Goal: Information Seeking & Learning: Learn about a topic

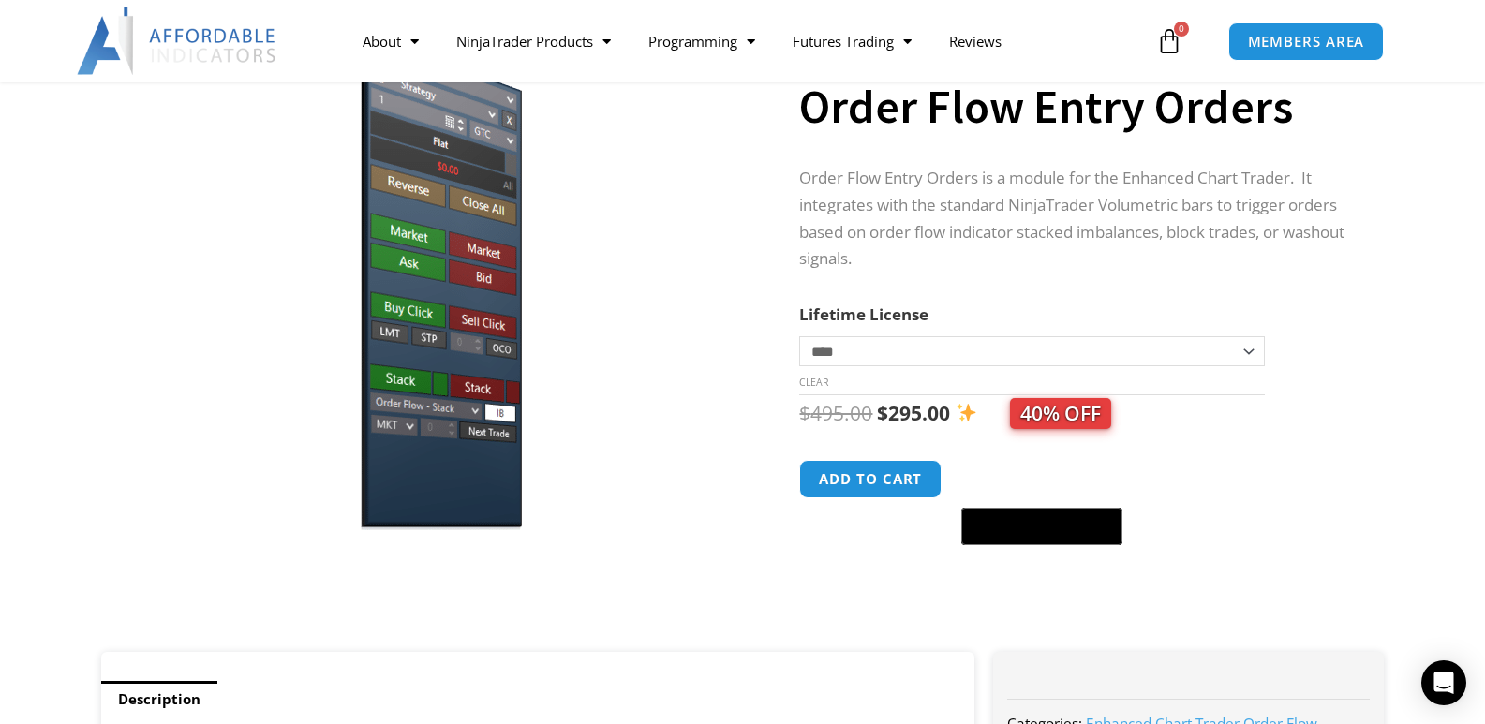
click at [835, 352] on select "**********" at bounding box center [1031, 351] width 465 height 30
click at [751, 337] on div "Sale!" at bounding box center [430, 325] width 676 height 654
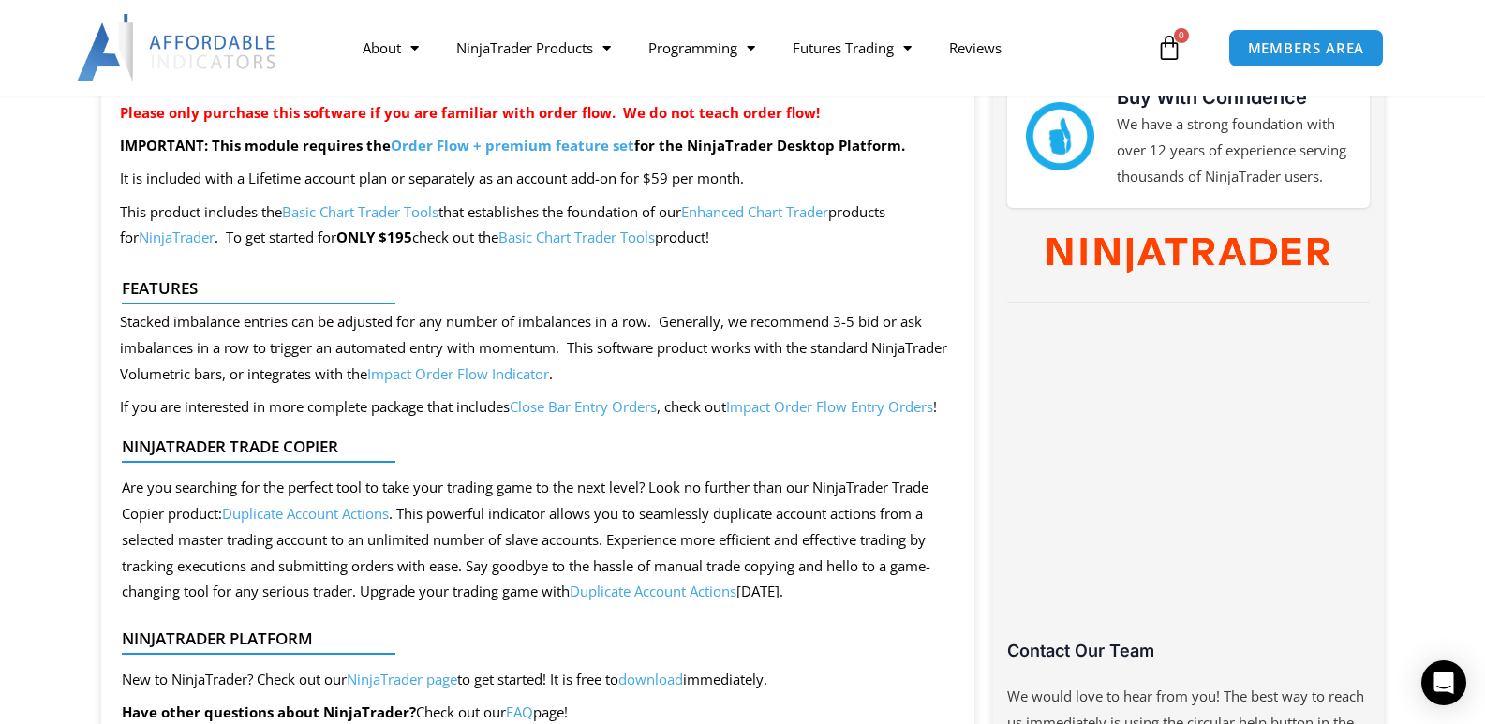
scroll to position [1031, 0]
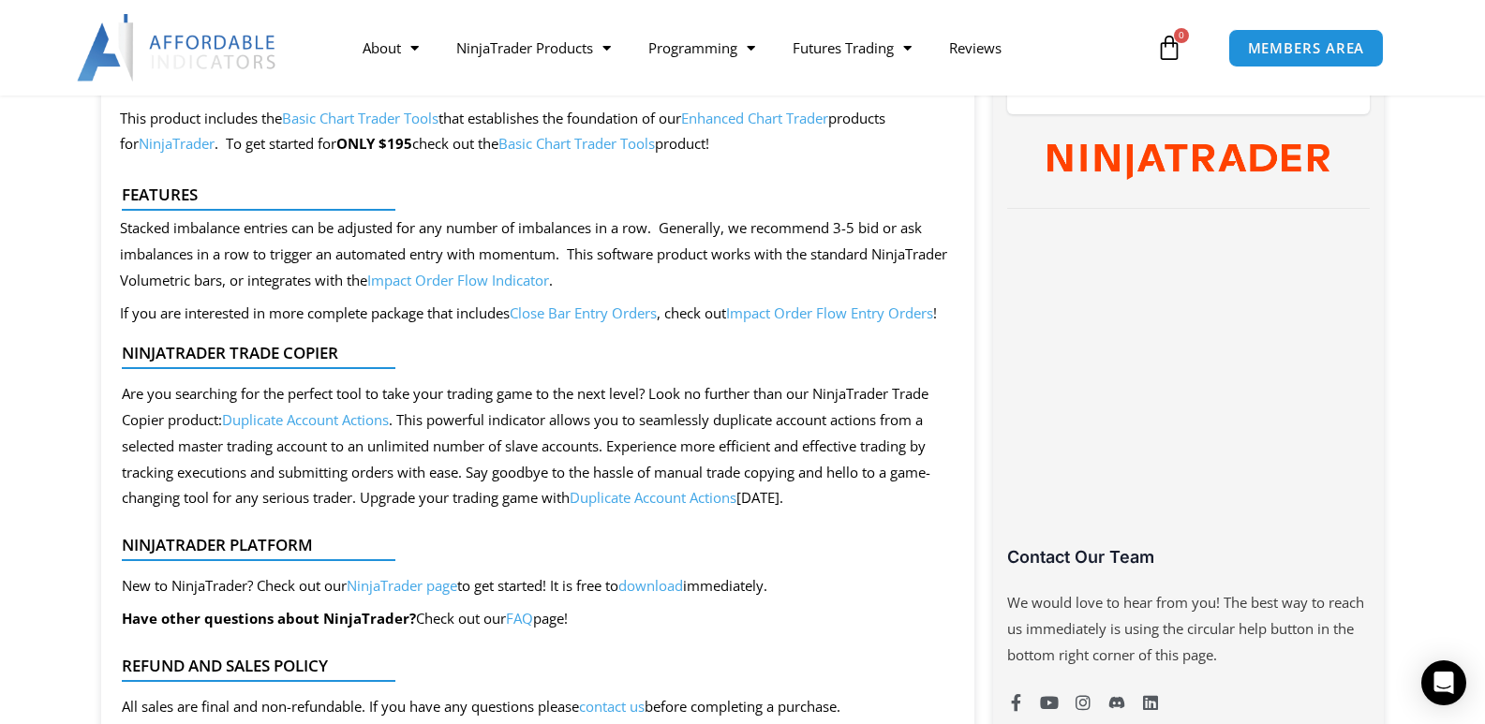
click at [549, 277] on link "Impact Order Flow Indicator" at bounding box center [458, 280] width 182 height 19
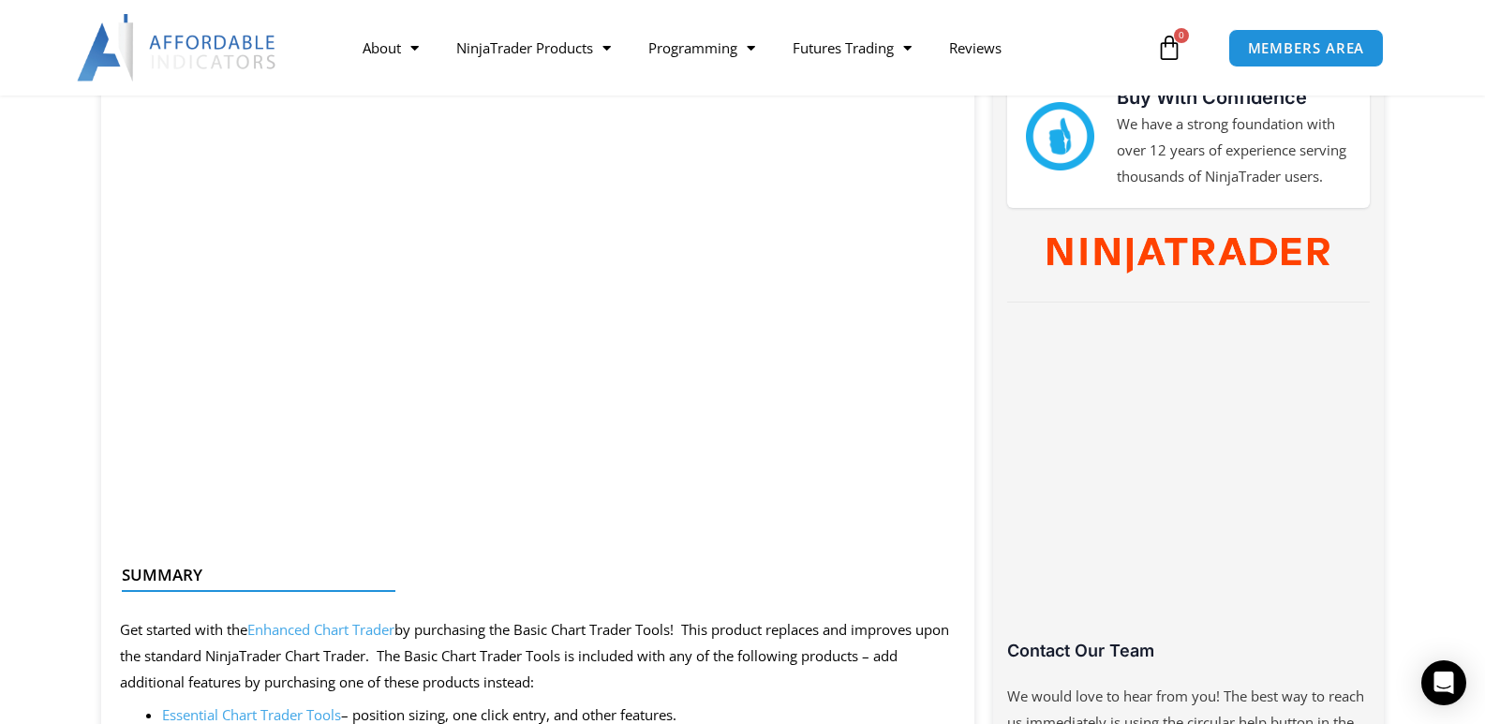
scroll to position [1031, 0]
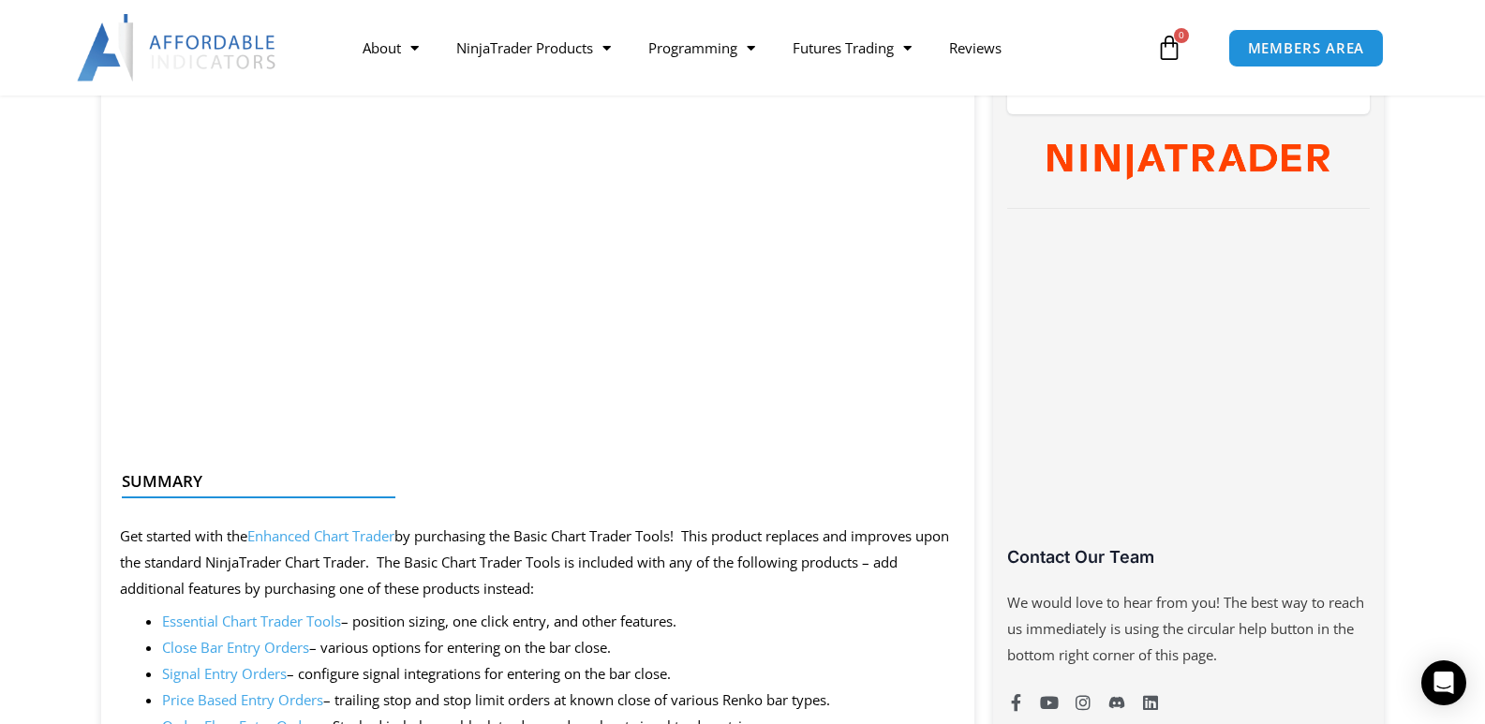
click at [364, 531] on div at bounding box center [531, 514] width 818 height 44
click at [371, 539] on link "Enhanced Chart Trader" at bounding box center [320, 536] width 147 height 19
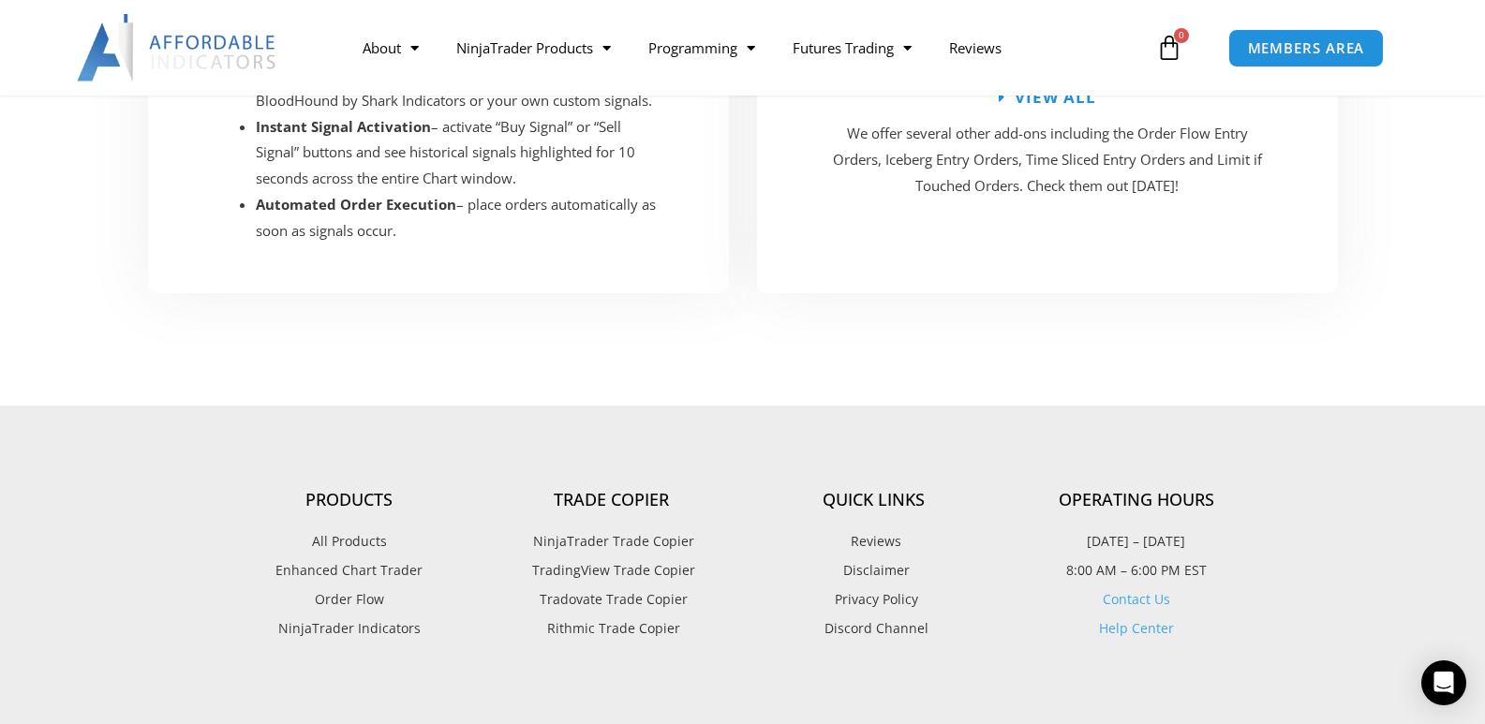
scroll to position [4029, 0]
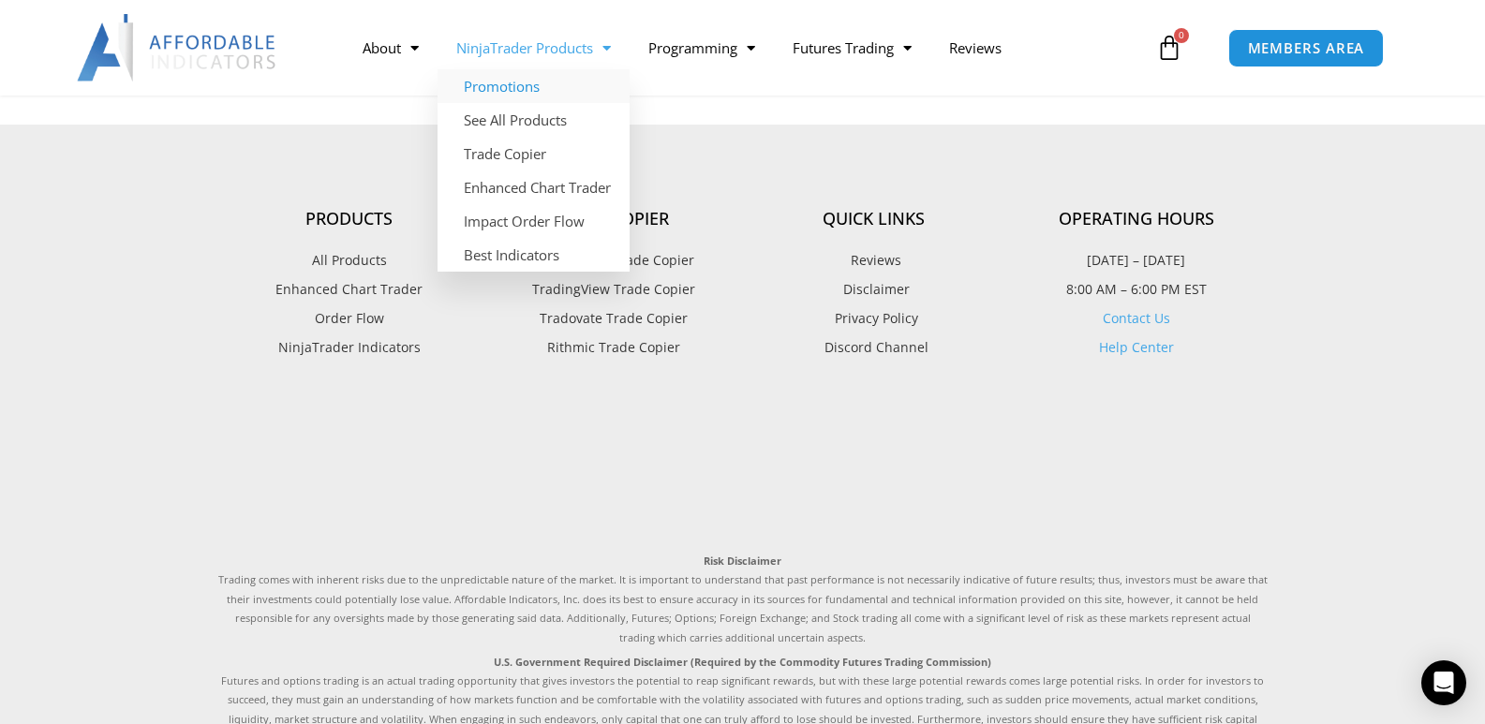
click at [534, 89] on link "Promotions" at bounding box center [534, 86] width 192 height 34
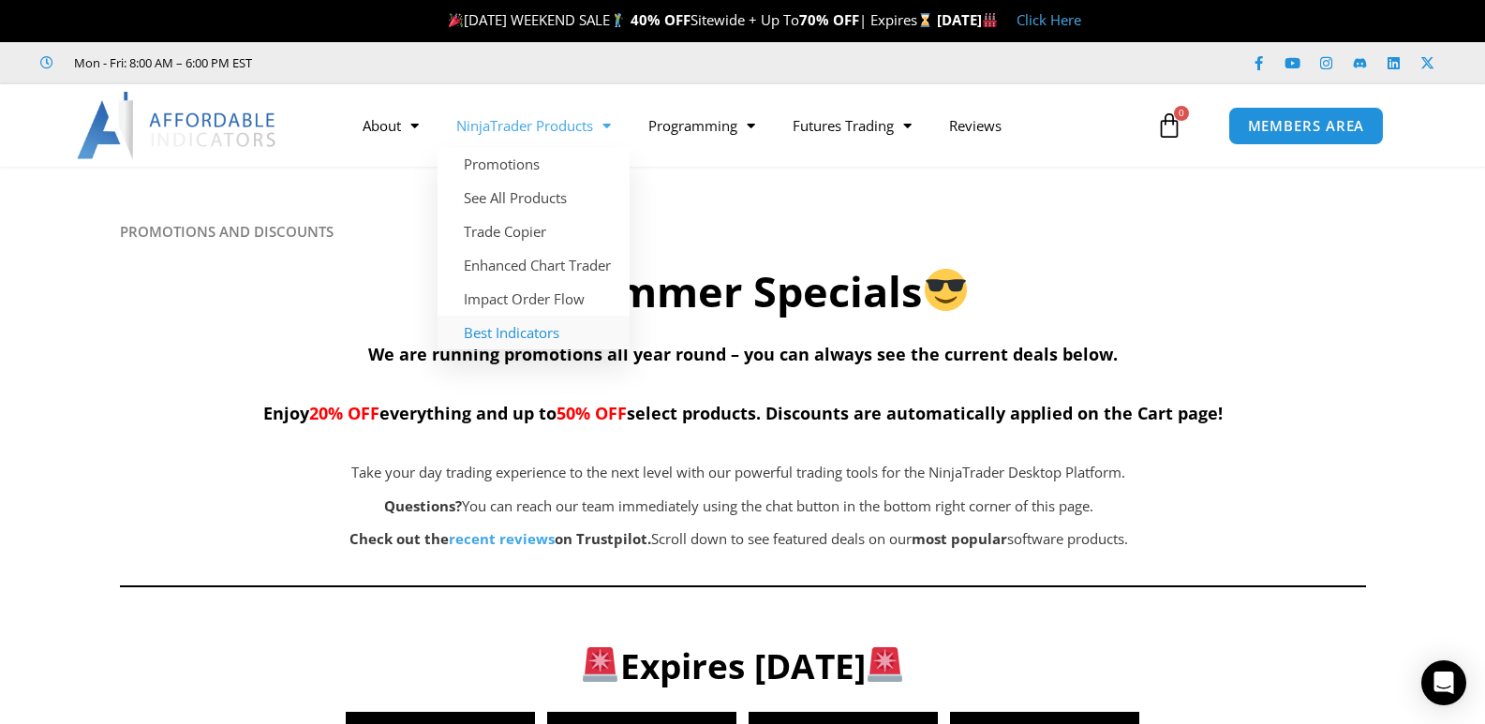
click at [505, 332] on link "Best Indicators" at bounding box center [534, 333] width 192 height 34
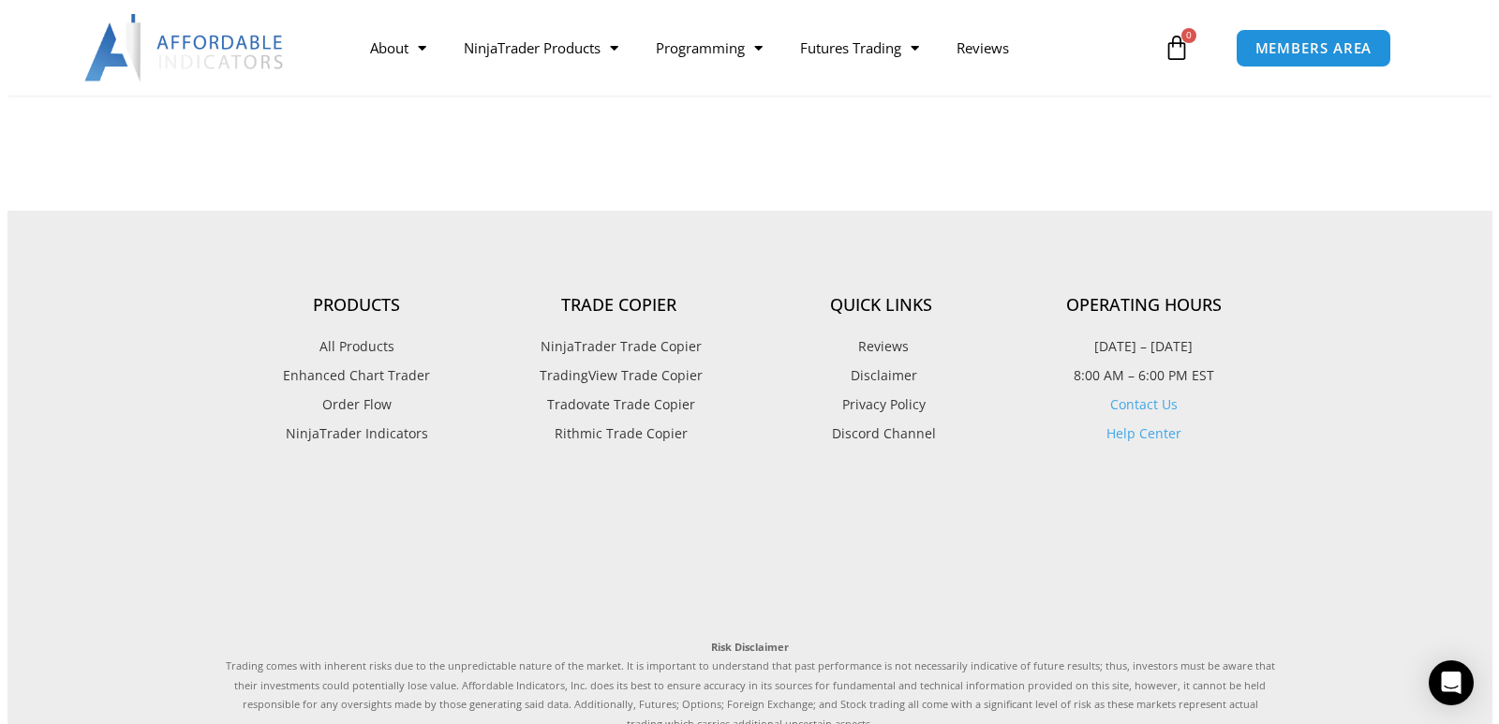
scroll to position [4029, 0]
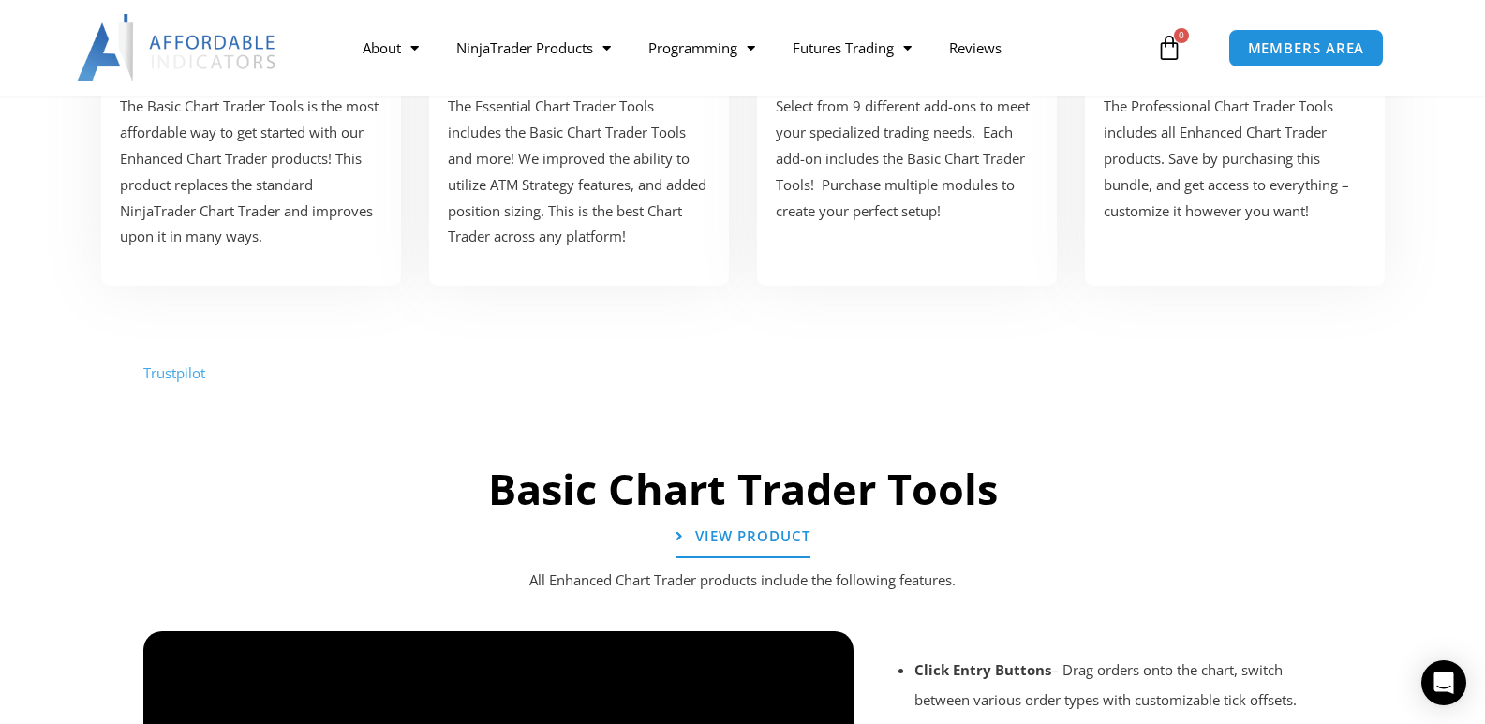
scroll to position [1218, 0]
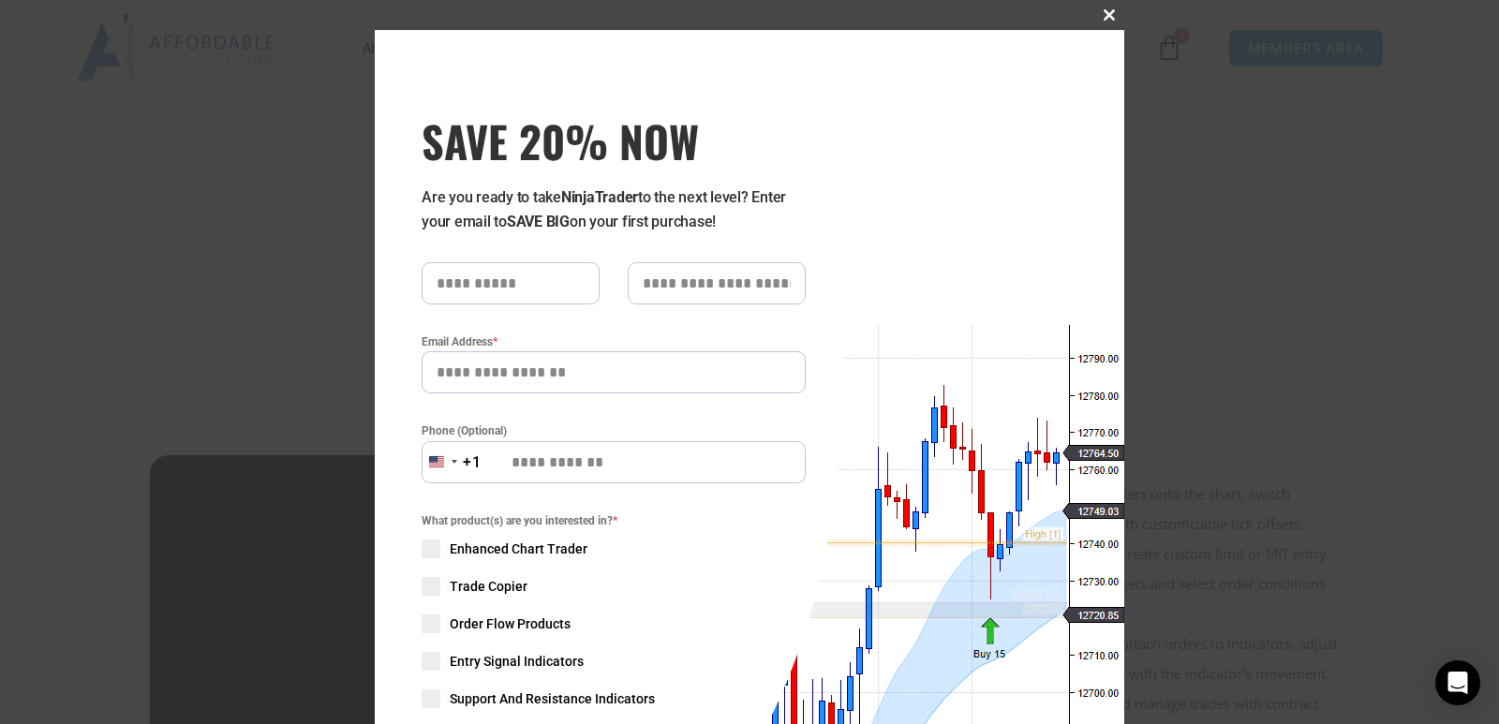
click at [1104, 20] on span at bounding box center [1109, 14] width 30 height 11
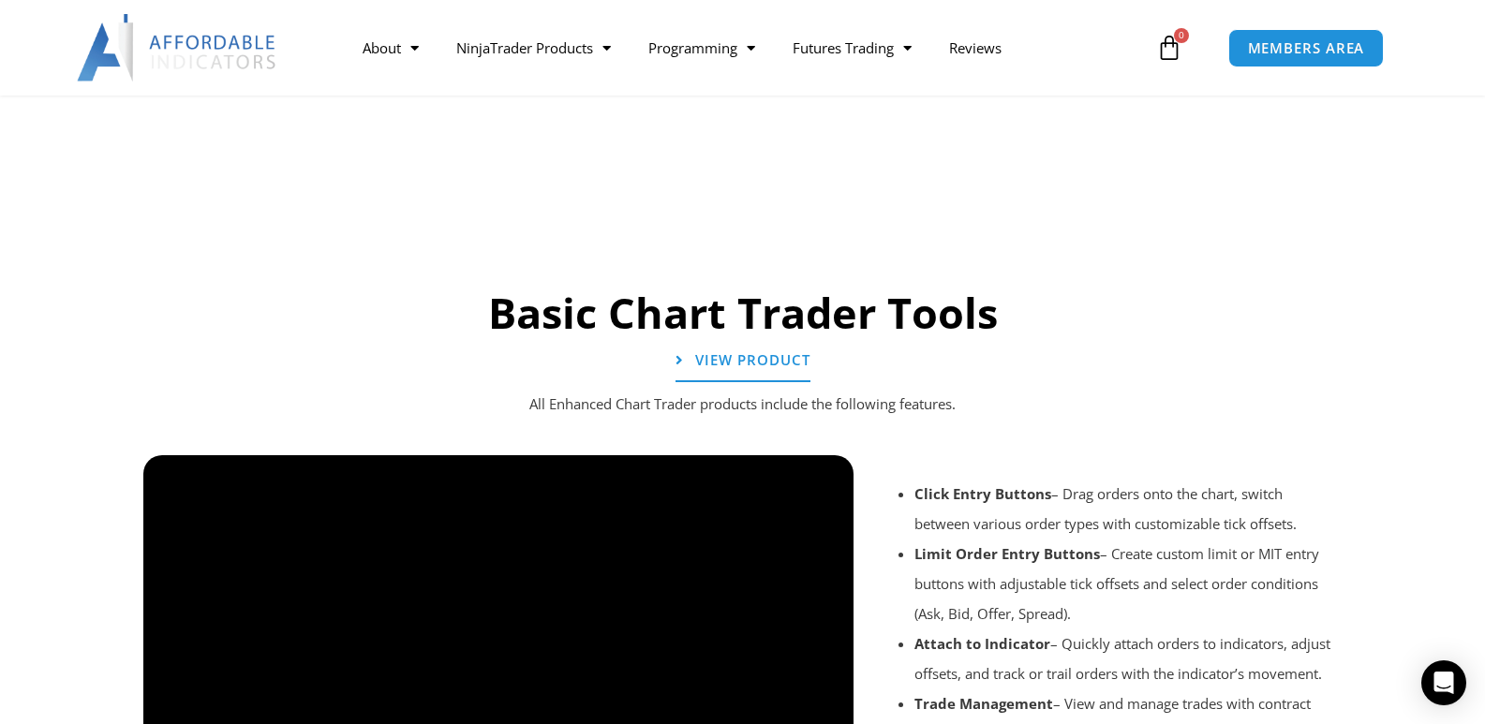
scroll to position [1405, 0]
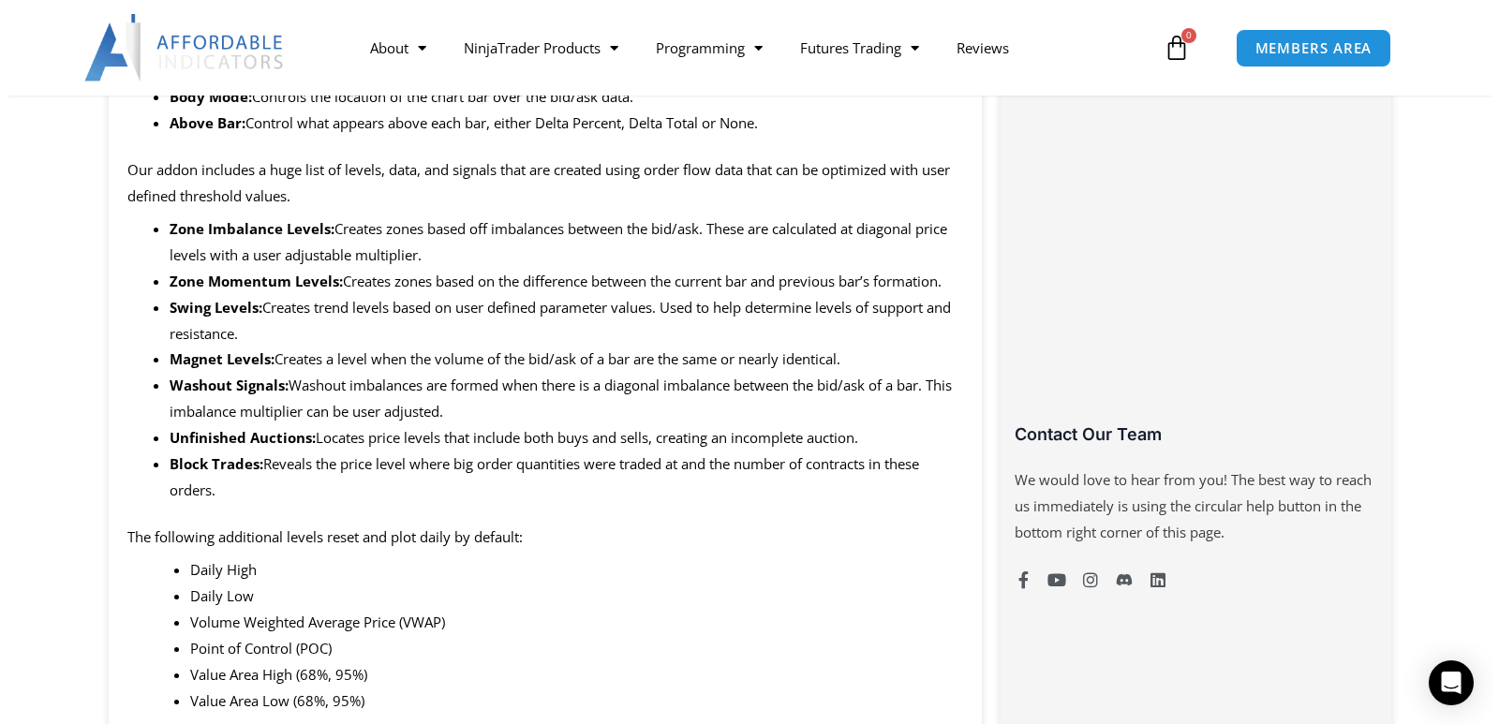
scroll to position [1499, 0]
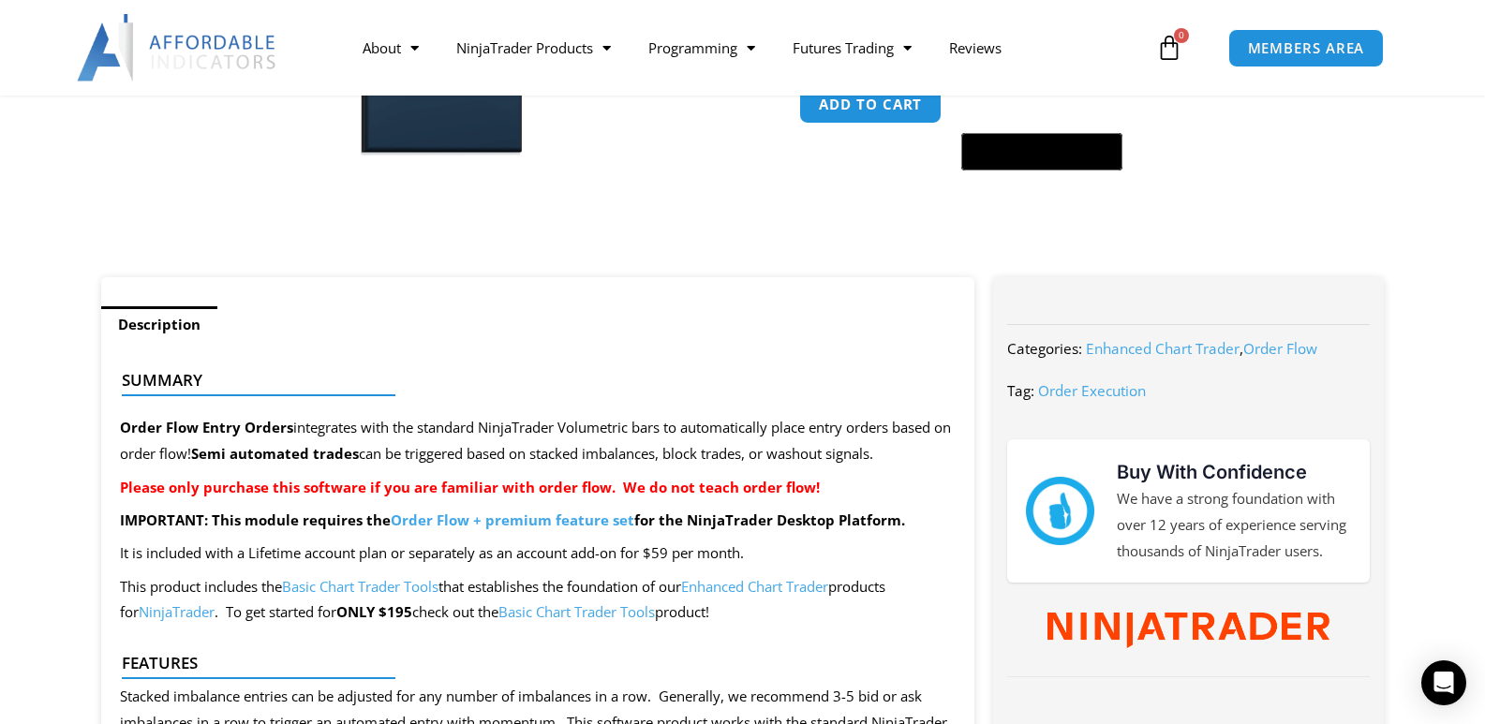
scroll to position [750, 0]
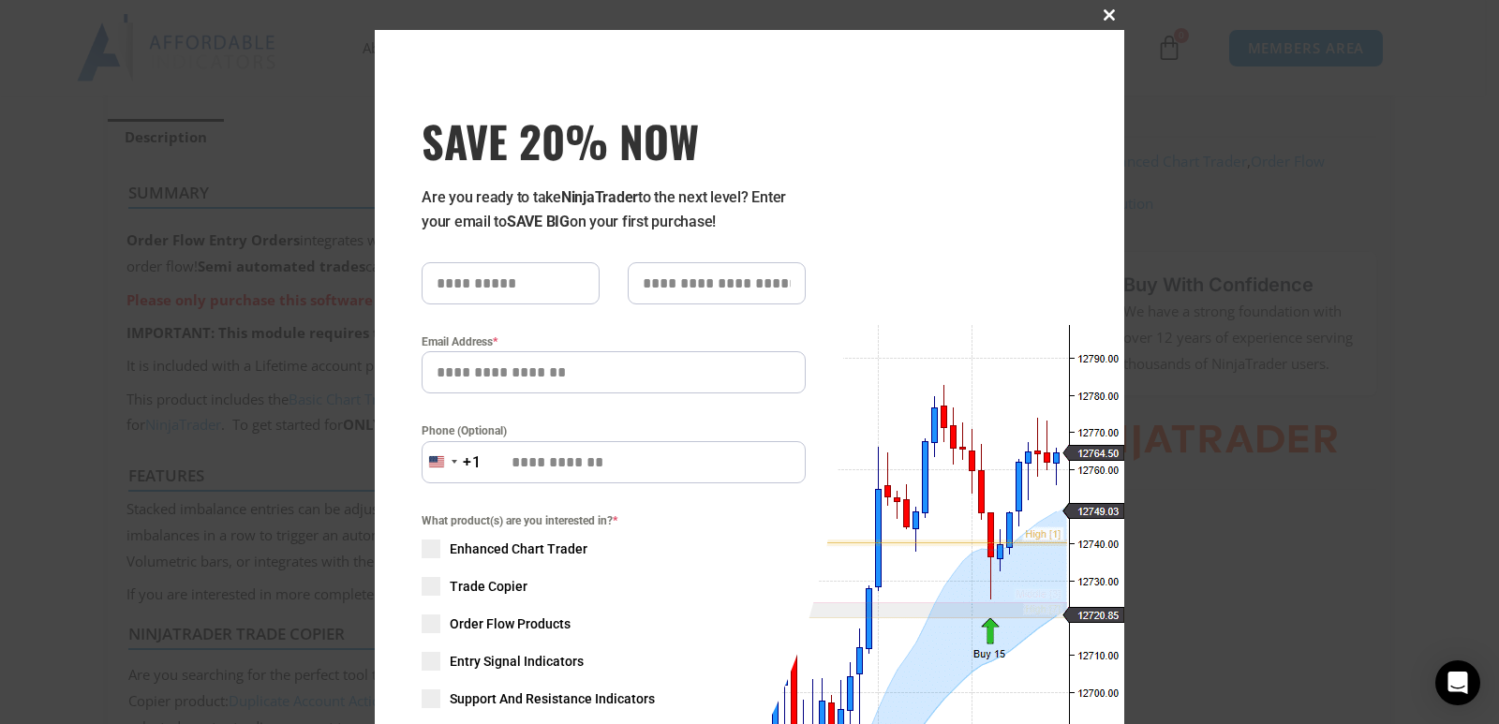
click at [1104, 15] on span at bounding box center [1109, 14] width 30 height 11
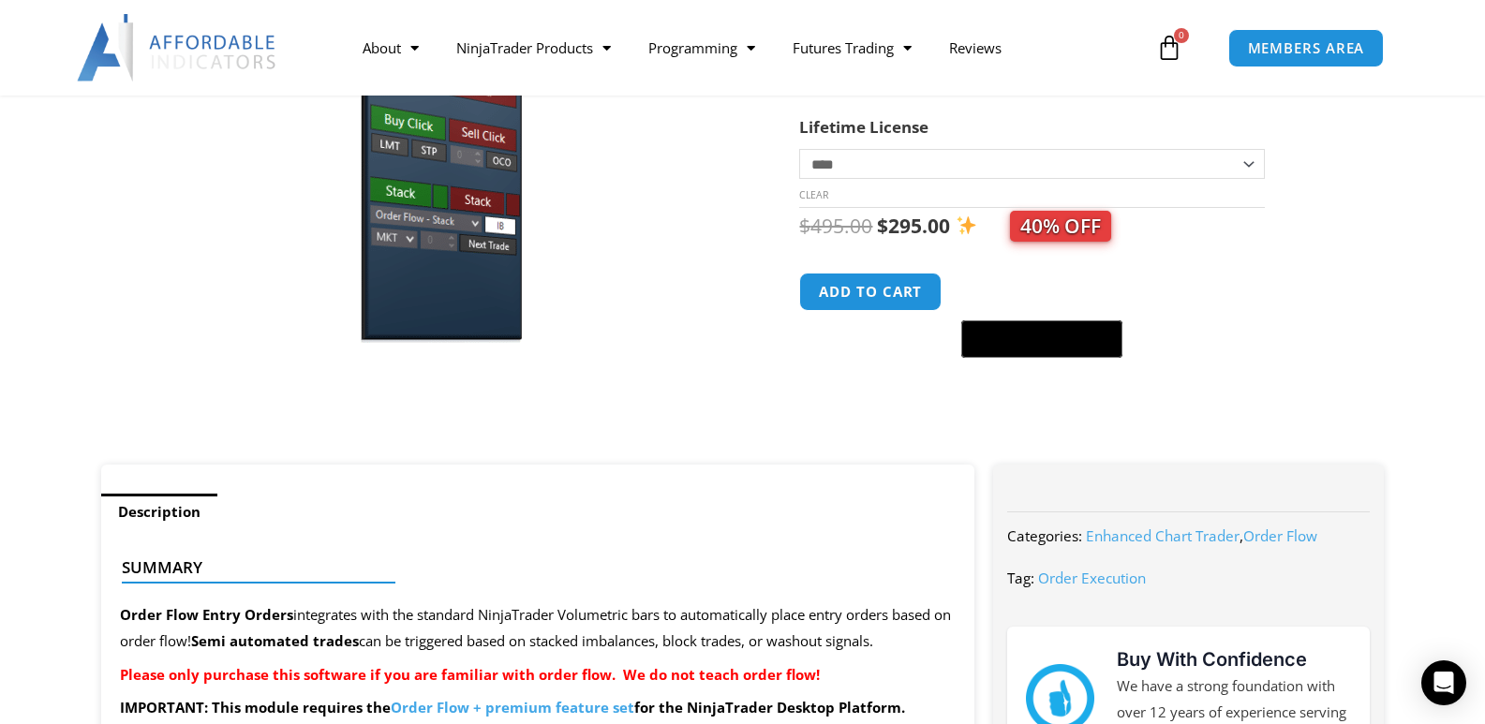
scroll to position [468, 0]
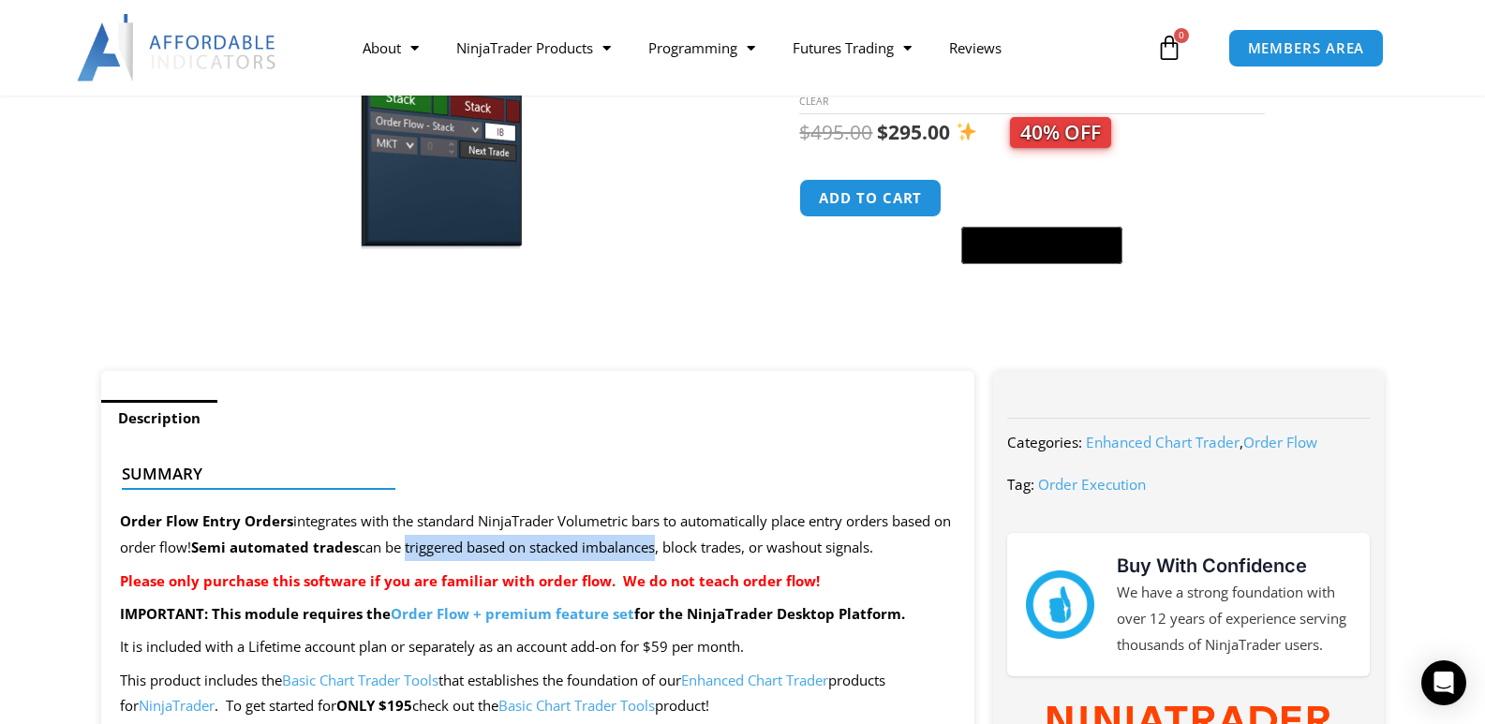
drag, startPoint x: 687, startPoint y: 554, endPoint x: 434, endPoint y: 549, distance: 253.0
click at [434, 549] on p "Order Flow Entry Orders integrates with the standard NinjaTrader Volumetric bar…" at bounding box center [538, 535] width 837 height 52
copy p "triggered based on stacked imbalances"
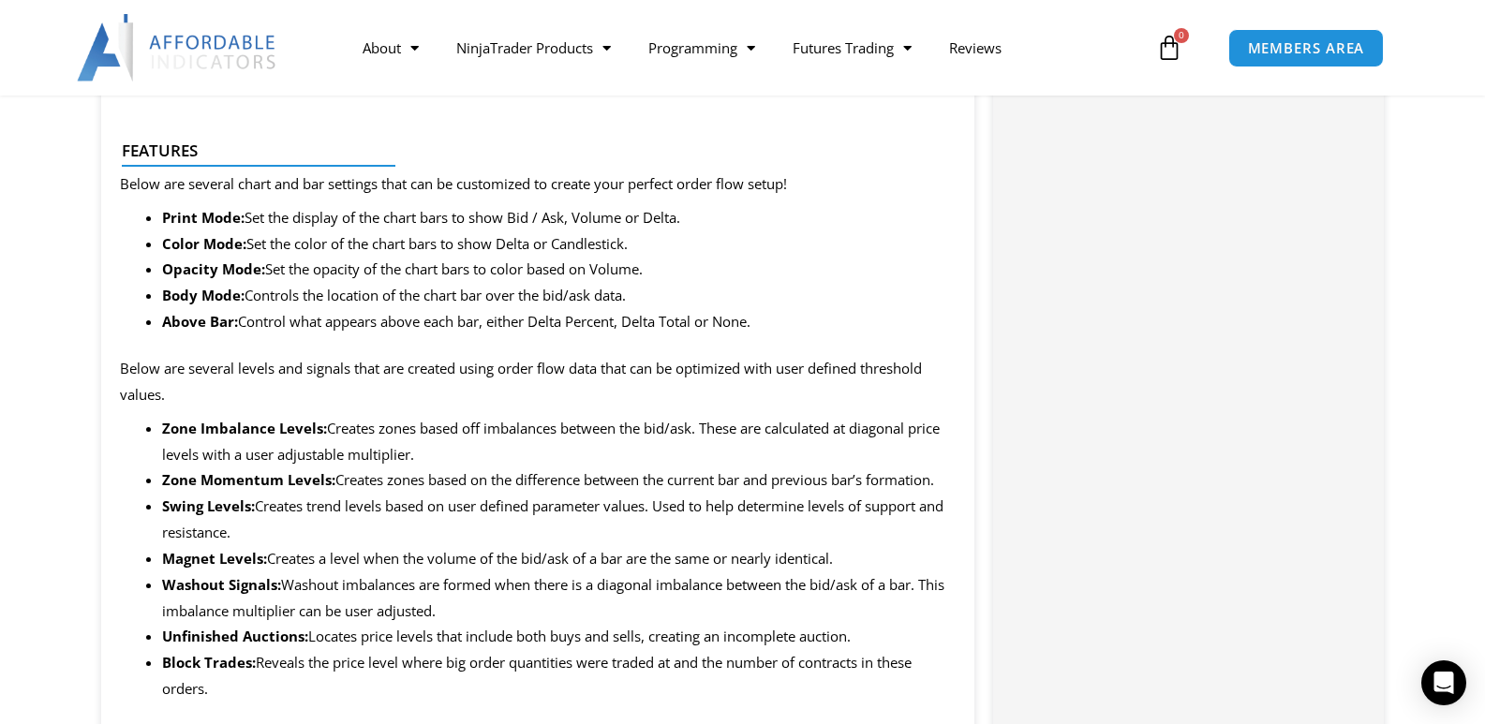
scroll to position [1593, 0]
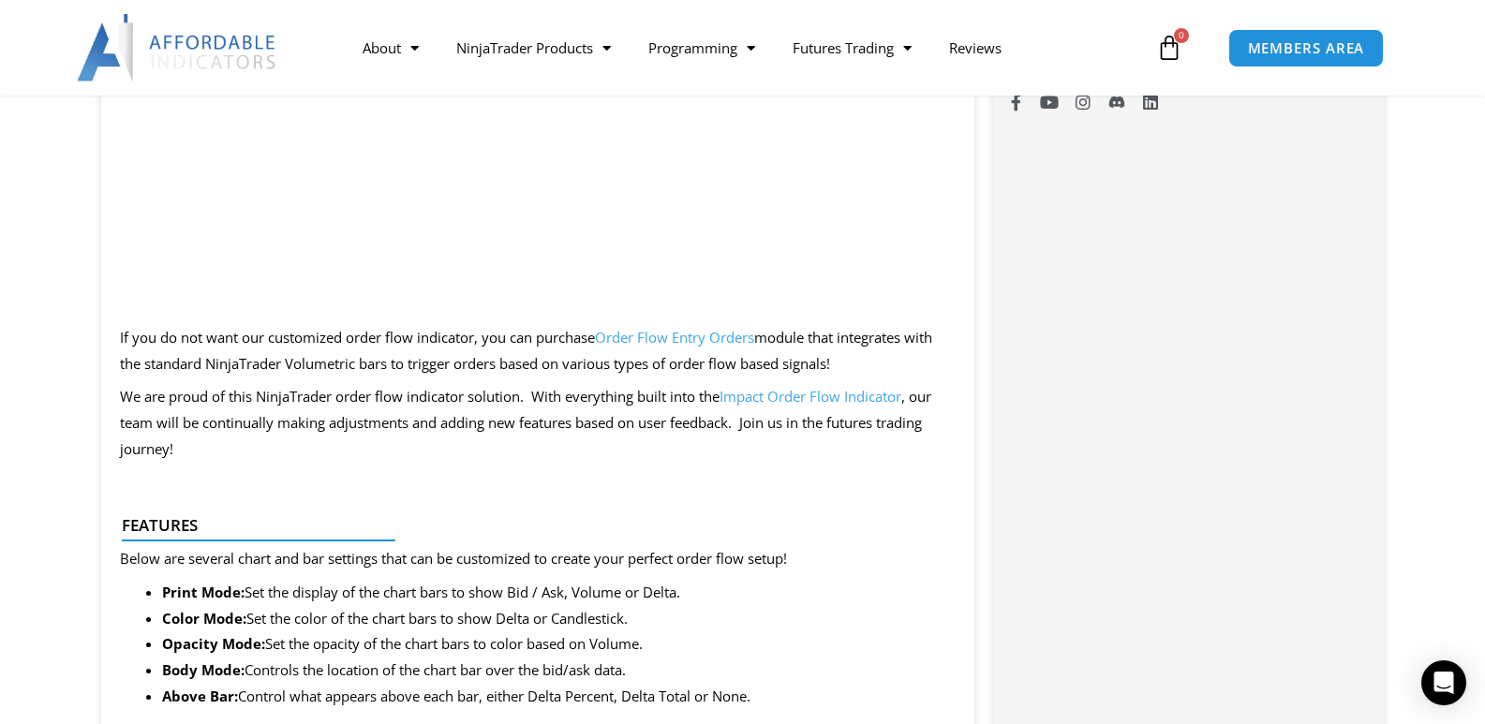
click at [706, 335] on link "Order Flow Entry Orders" at bounding box center [674, 337] width 159 height 19
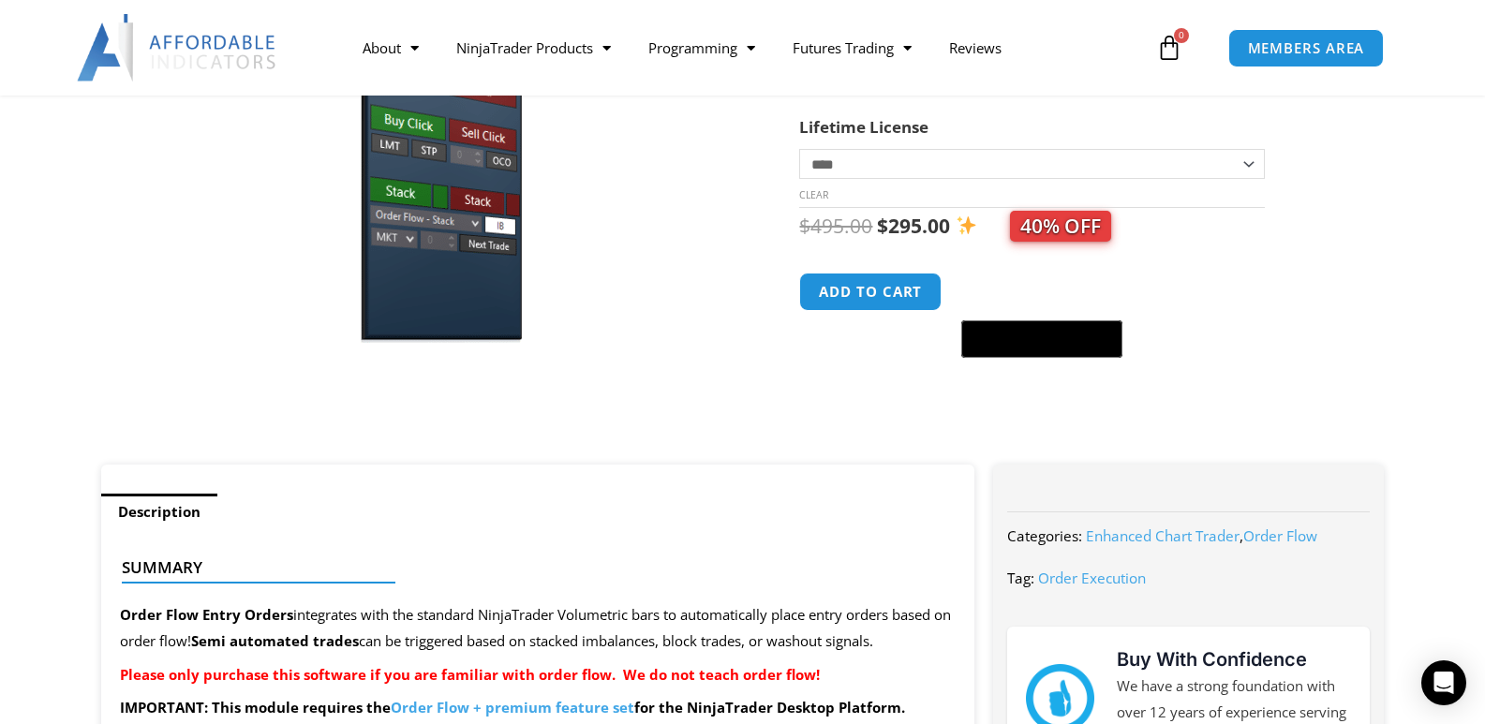
scroll to position [468, 0]
